Goal: Transaction & Acquisition: Purchase product/service

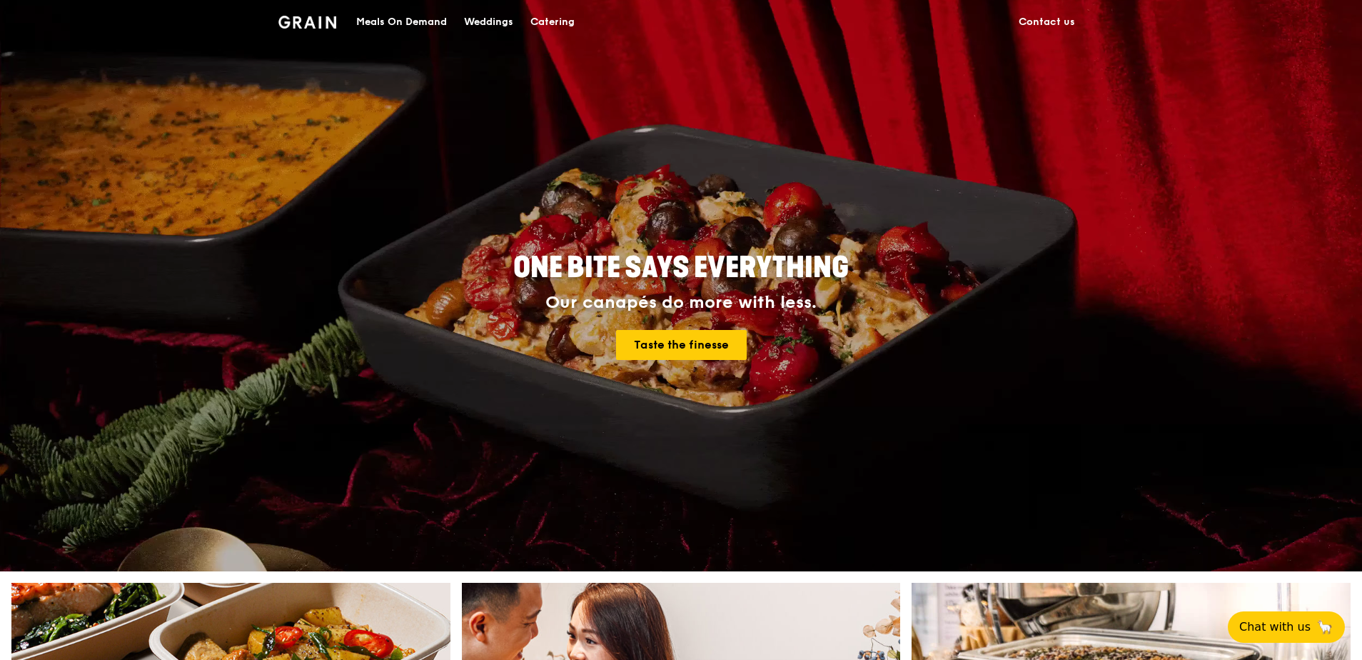
click at [1032, 14] on link "Contact us" at bounding box center [1047, 22] width 74 height 43
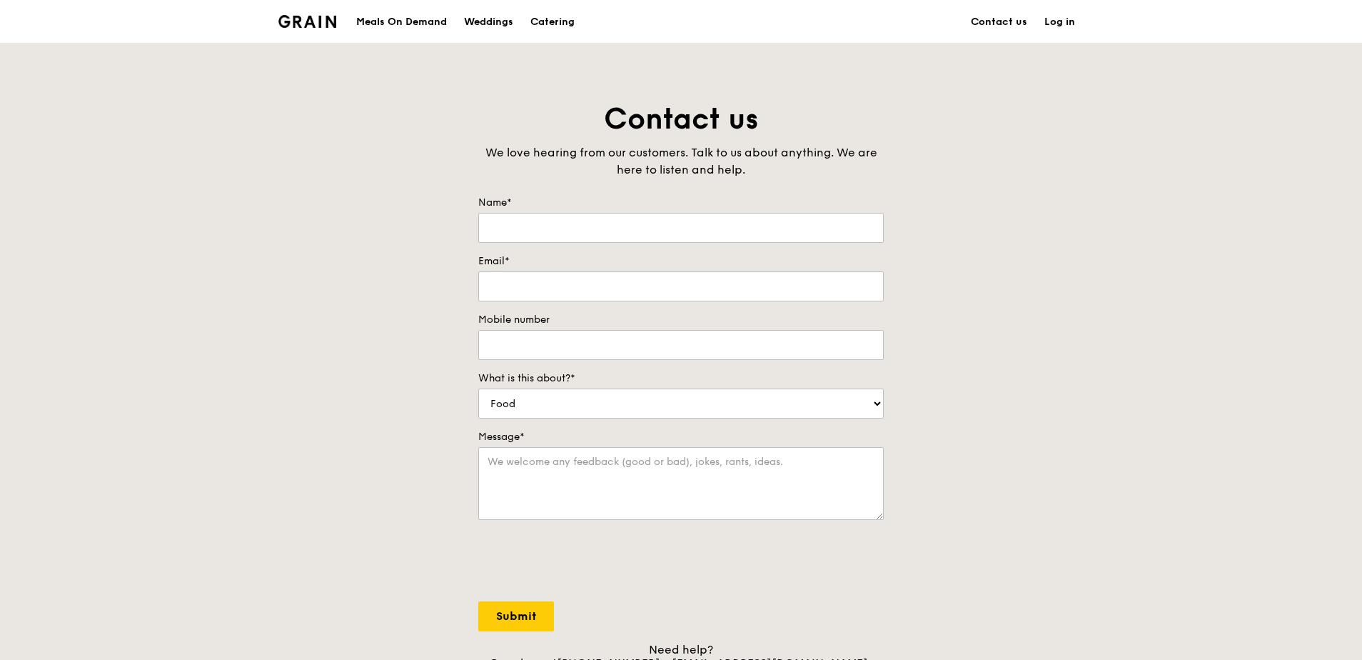
click at [178, 243] on div "Contact us We love hearing from our customers. Talk to us about anything. We ar…" at bounding box center [681, 398] width 1362 height 597
click at [390, 19] on div "Meals On Demand" at bounding box center [401, 22] width 91 height 43
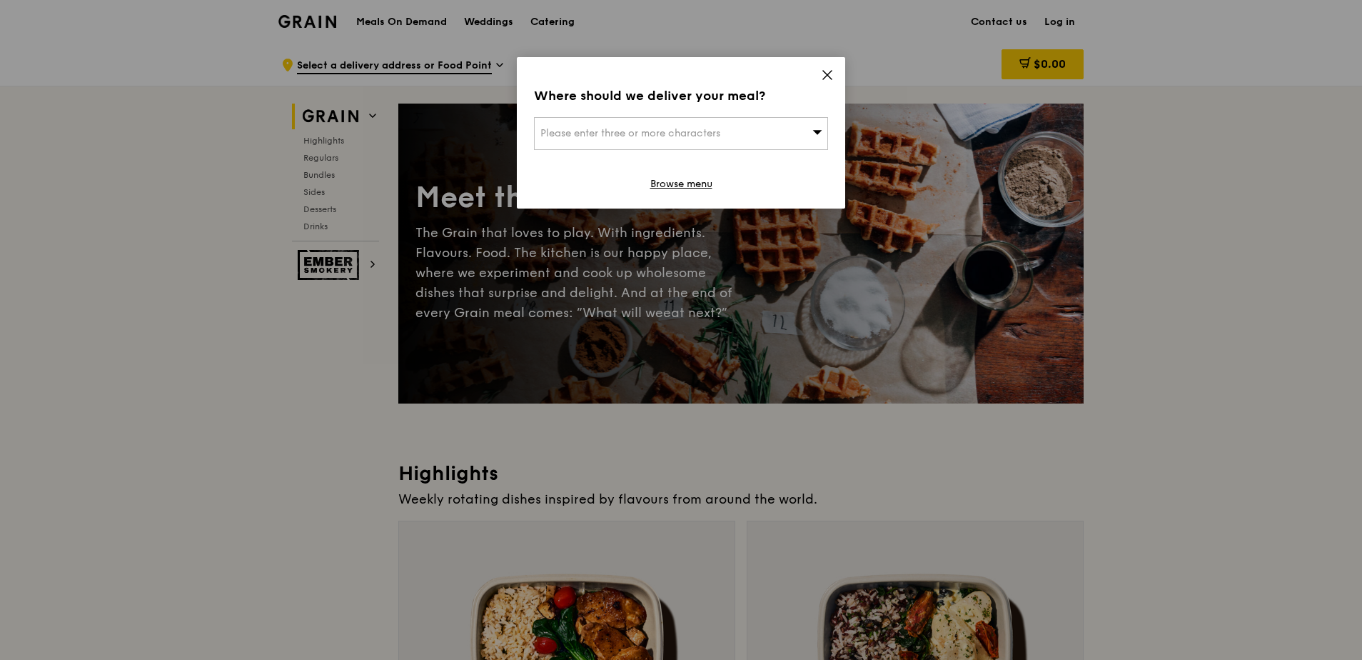
click at [721, 141] on div "Please enter three or more characters" at bounding box center [681, 133] width 294 height 33
paste input "637419"
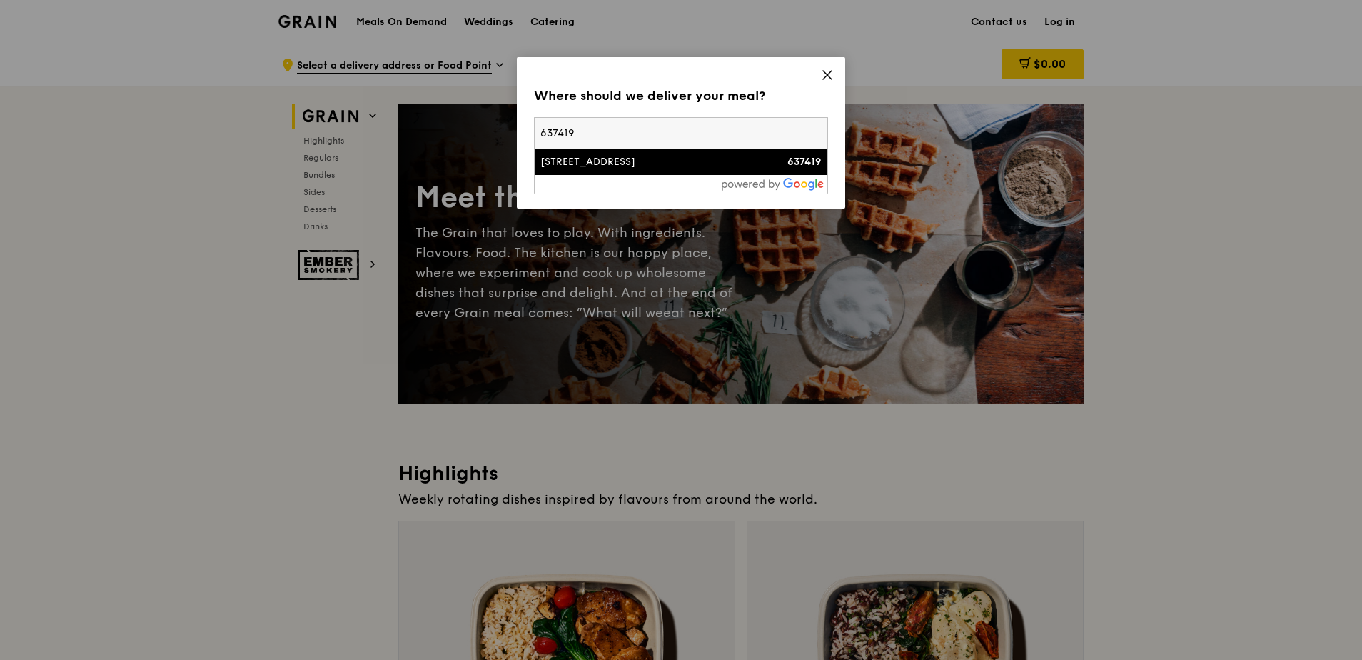
type input "637419"
click at [647, 164] on div "[STREET_ADDRESS]" at bounding box center [645, 162] width 211 height 14
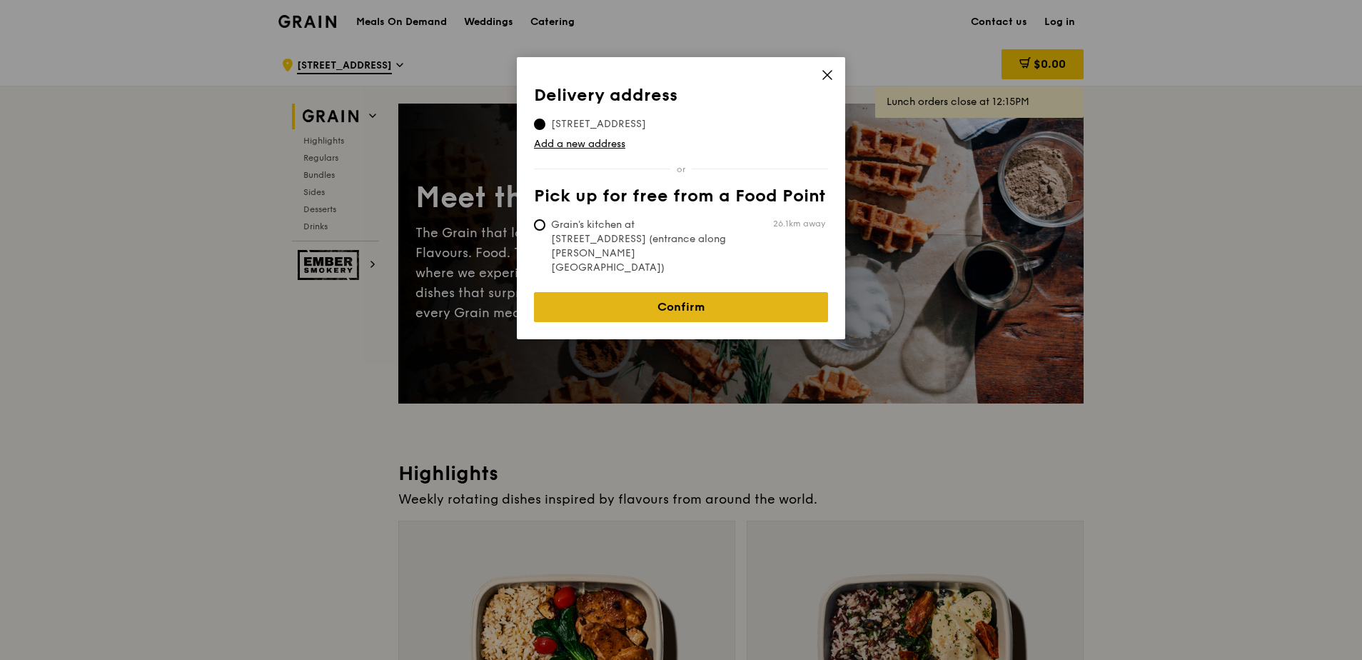
click at [689, 292] on link "Confirm" at bounding box center [681, 307] width 294 height 30
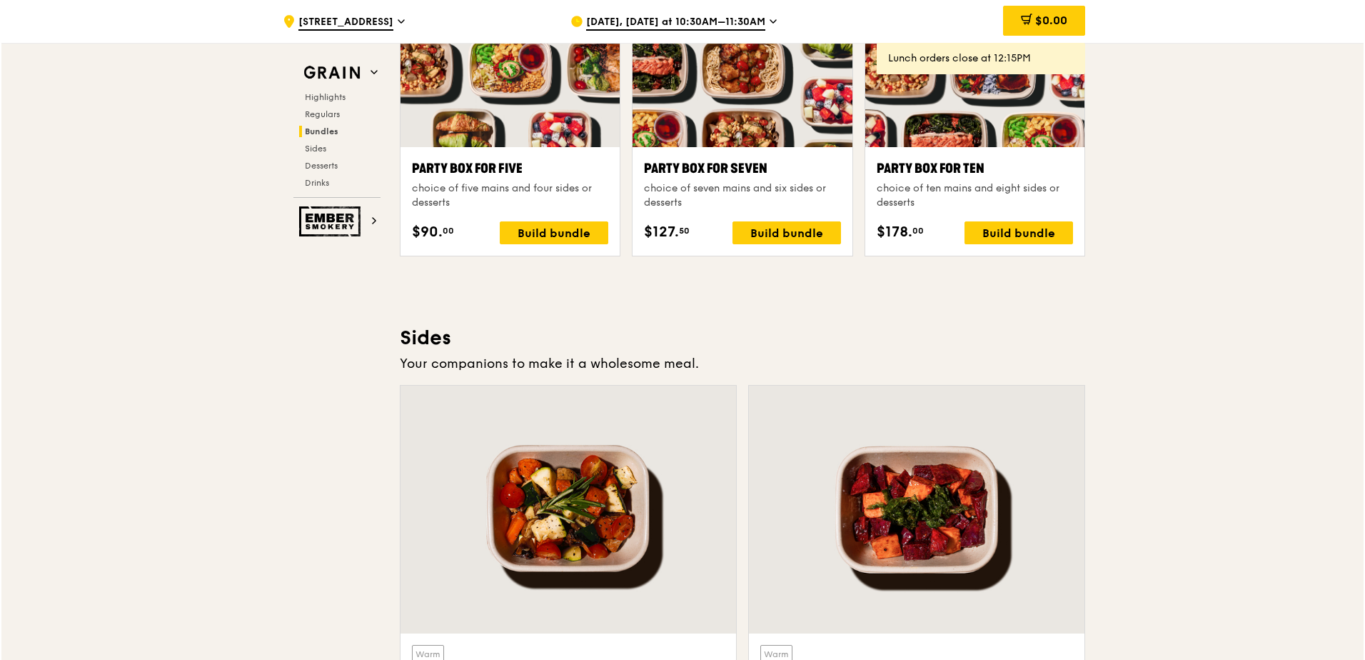
scroll to position [2660, 0]
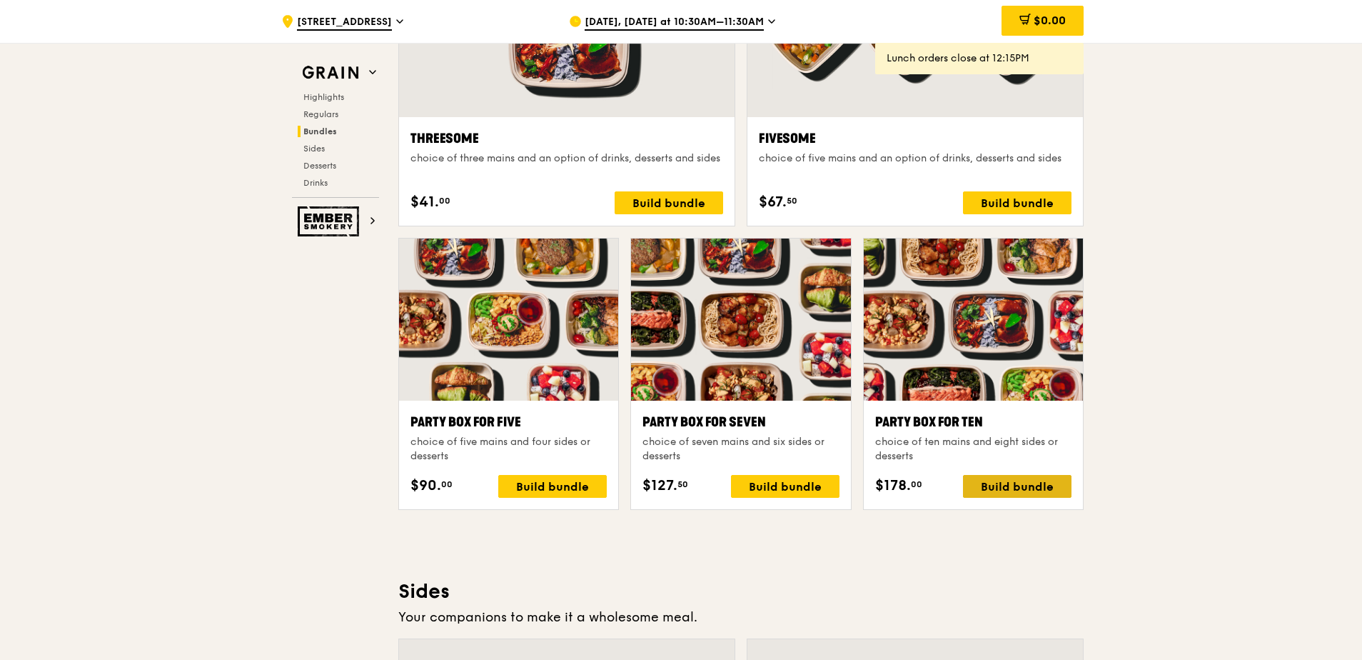
click at [1029, 479] on div "Build bundle" at bounding box center [1017, 486] width 109 height 23
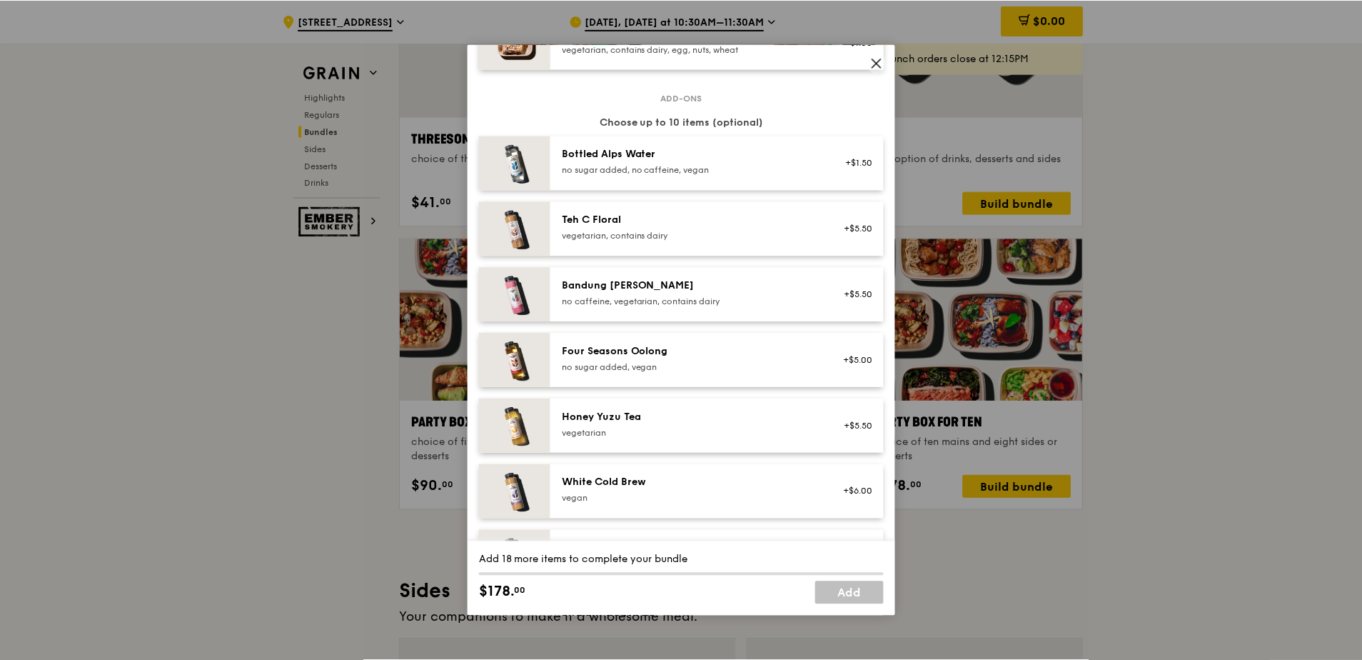
scroll to position [1428, 0]
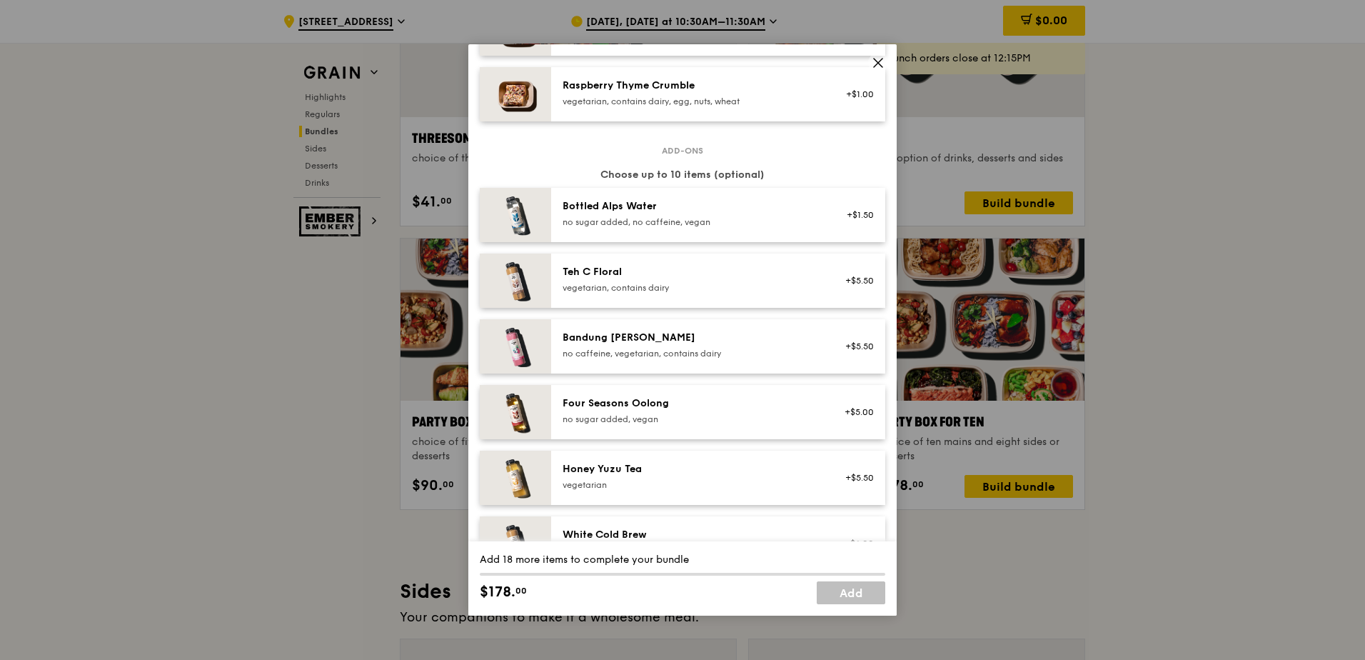
click at [876, 59] on icon at bounding box center [878, 62] width 13 height 13
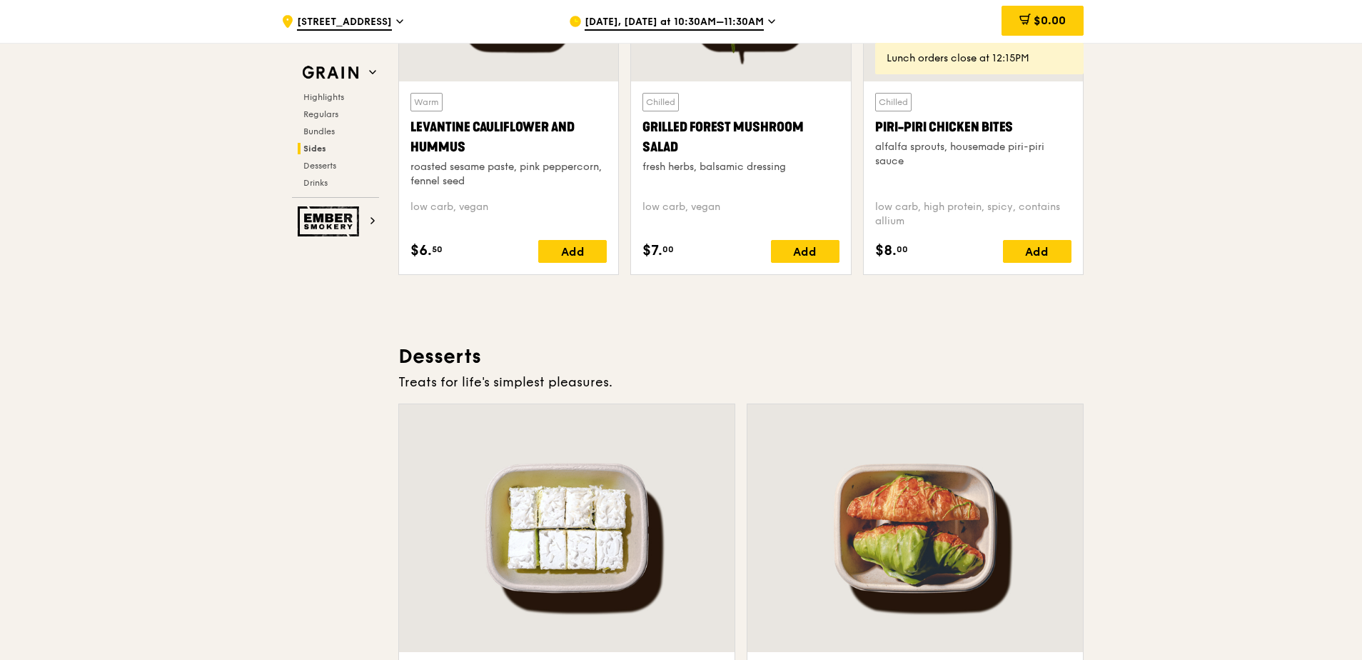
scroll to position [4070, 0]
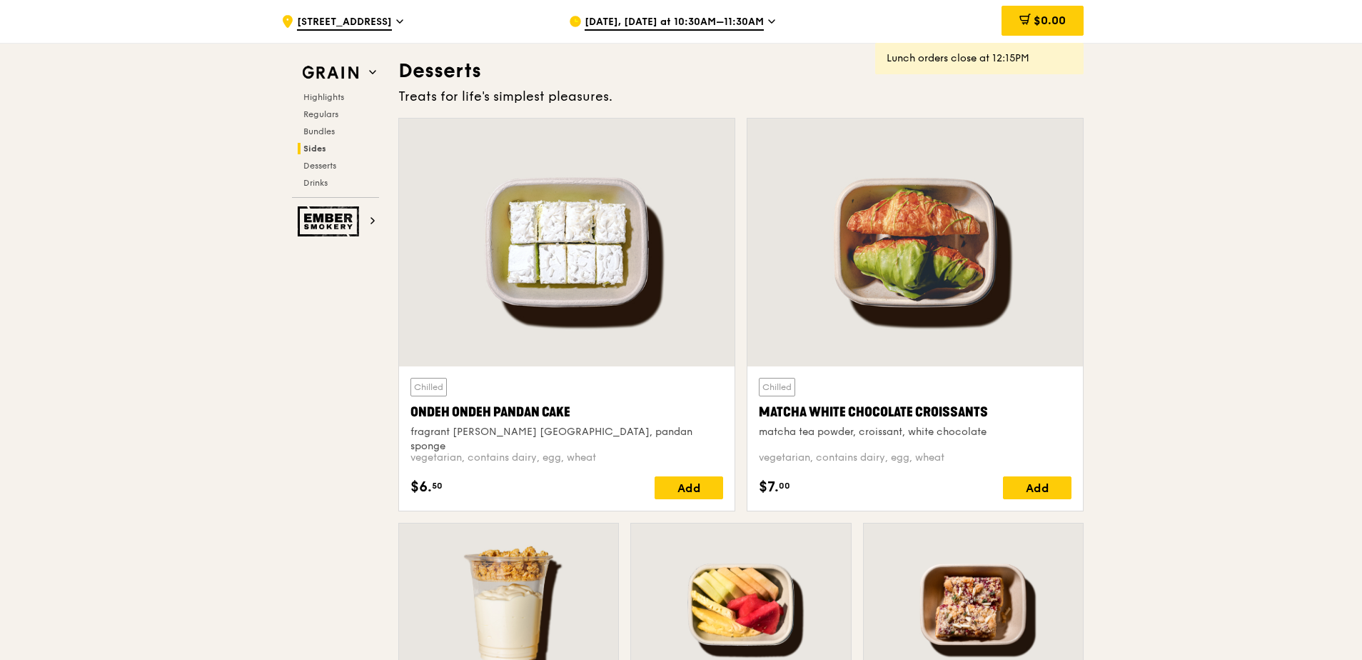
click at [325, 174] on div "Highlights Regulars Bundles Sides Desserts Drinks" at bounding box center [335, 139] width 87 height 97
click at [296, 188] on div "Highlights Regulars Bundles Sides Desserts Drinks" at bounding box center [335, 139] width 87 height 97
click at [310, 183] on span "Drinks" at bounding box center [317, 183] width 28 height 10
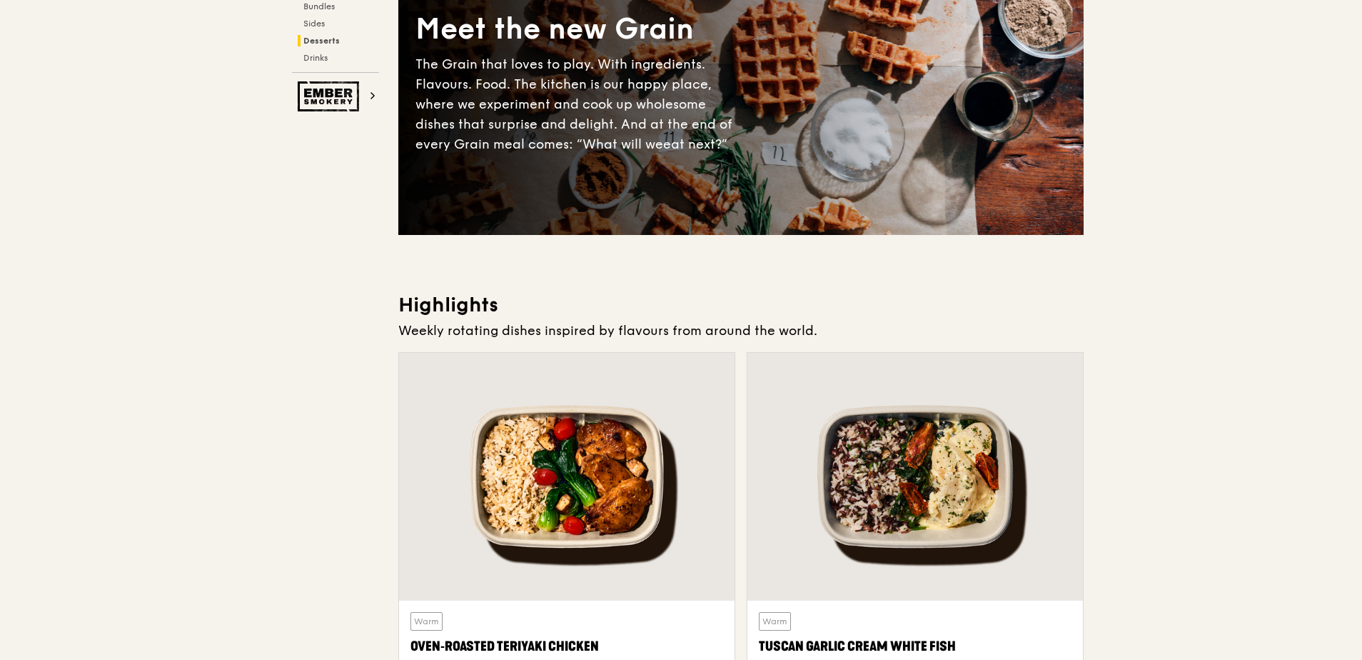
scroll to position [0, 0]
